Goal: Task Accomplishment & Management: Manage account settings

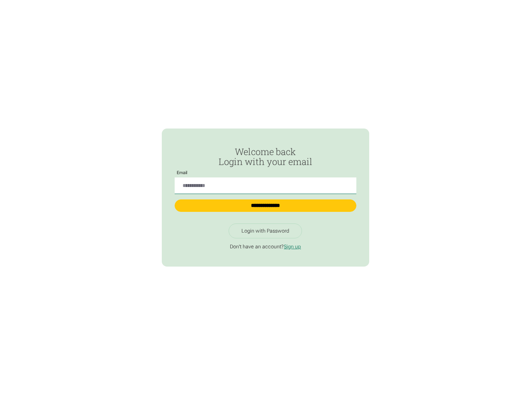
click at [265, 183] on input "Passwordless Login" at bounding box center [265, 186] width 181 height 17
